Goal: Understand process/instructions

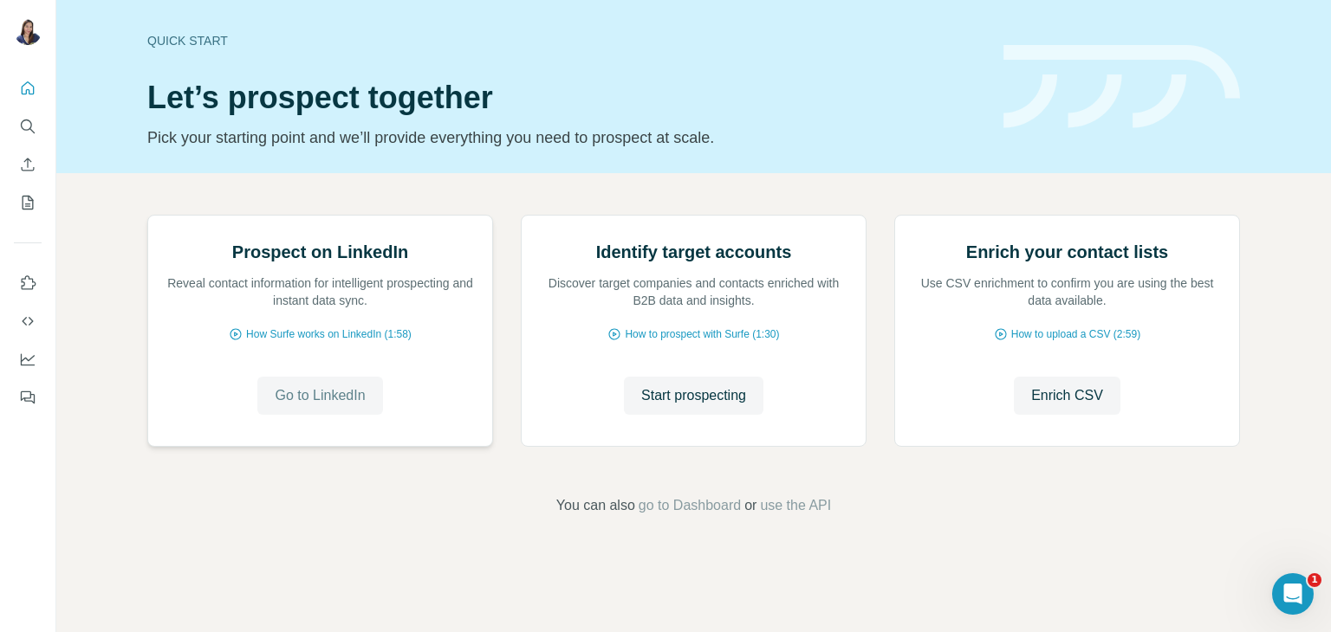
click at [314, 406] on span "Go to LinkedIn" at bounding box center [320, 395] width 90 height 21
click at [29, 288] on icon "Use Surfe on LinkedIn" at bounding box center [27, 283] width 17 height 17
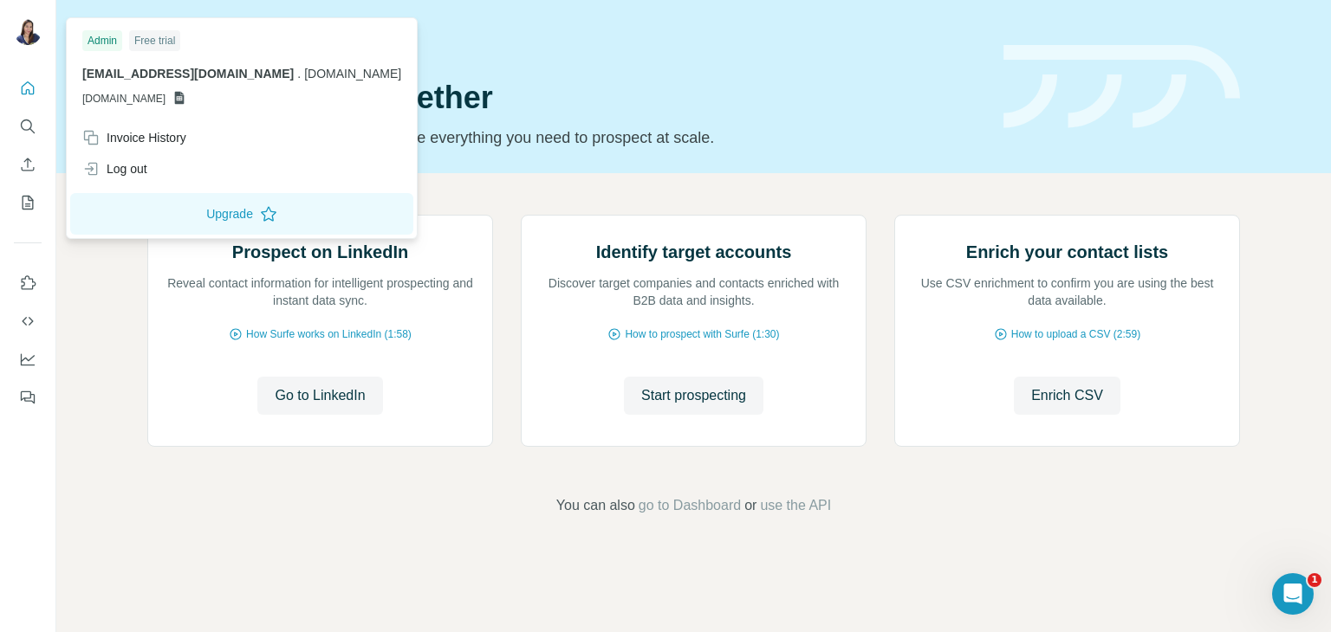
click at [27, 32] on img at bounding box center [28, 31] width 28 height 28
click at [23, 289] on icon "Use Surfe on LinkedIn" at bounding box center [27, 283] width 17 height 17
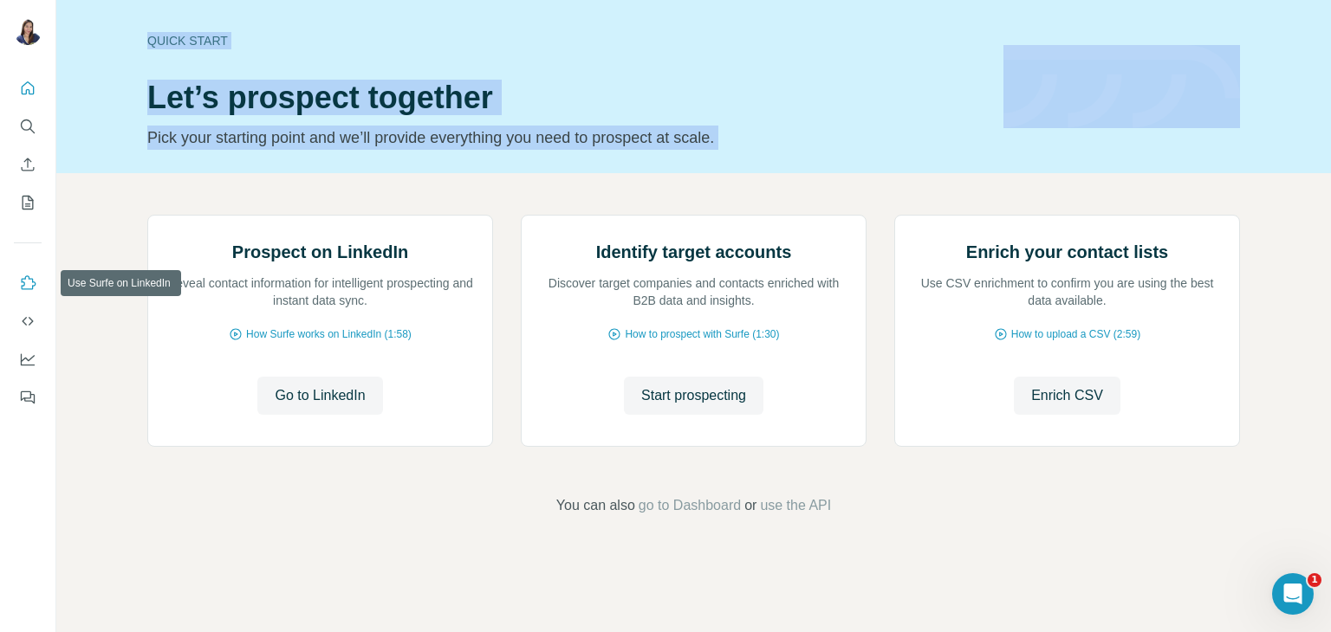
drag, startPoint x: 102, startPoint y: 287, endPoint x: 28, endPoint y: 285, distance: 74.5
click at [28, 285] on div "Quick start Let’s prospect together Pick your starting point and we’ll provide …" at bounding box center [665, 316] width 1331 height 632
click at [28, 285] on icon "Use Surfe on LinkedIn" at bounding box center [27, 283] width 17 height 17
